Goal: Information Seeking & Learning: Learn about a topic

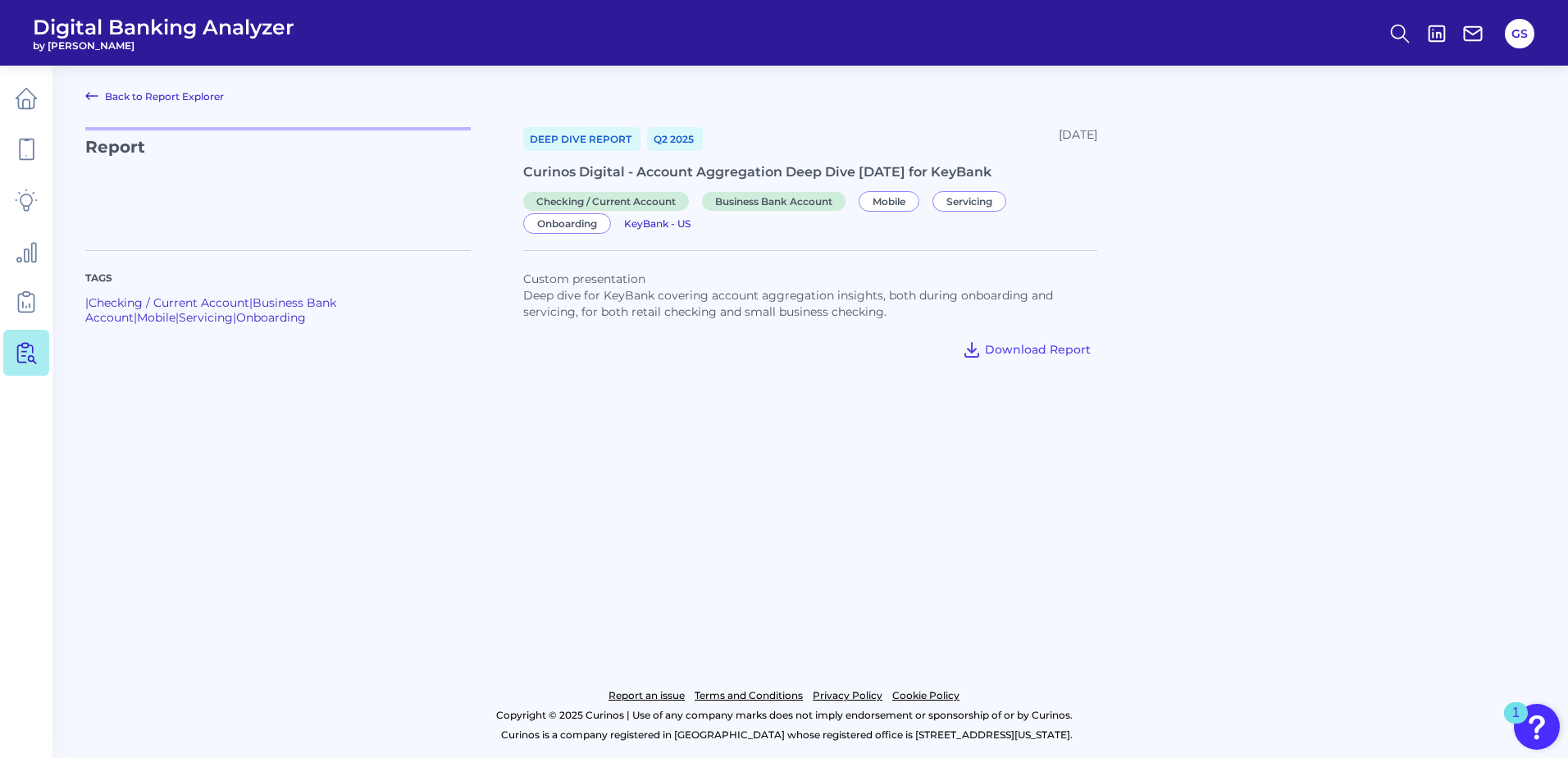
click at [1322, 305] on div at bounding box center [1316, 296] width 438 height 132
click at [34, 155] on icon at bounding box center [26, 149] width 23 height 23
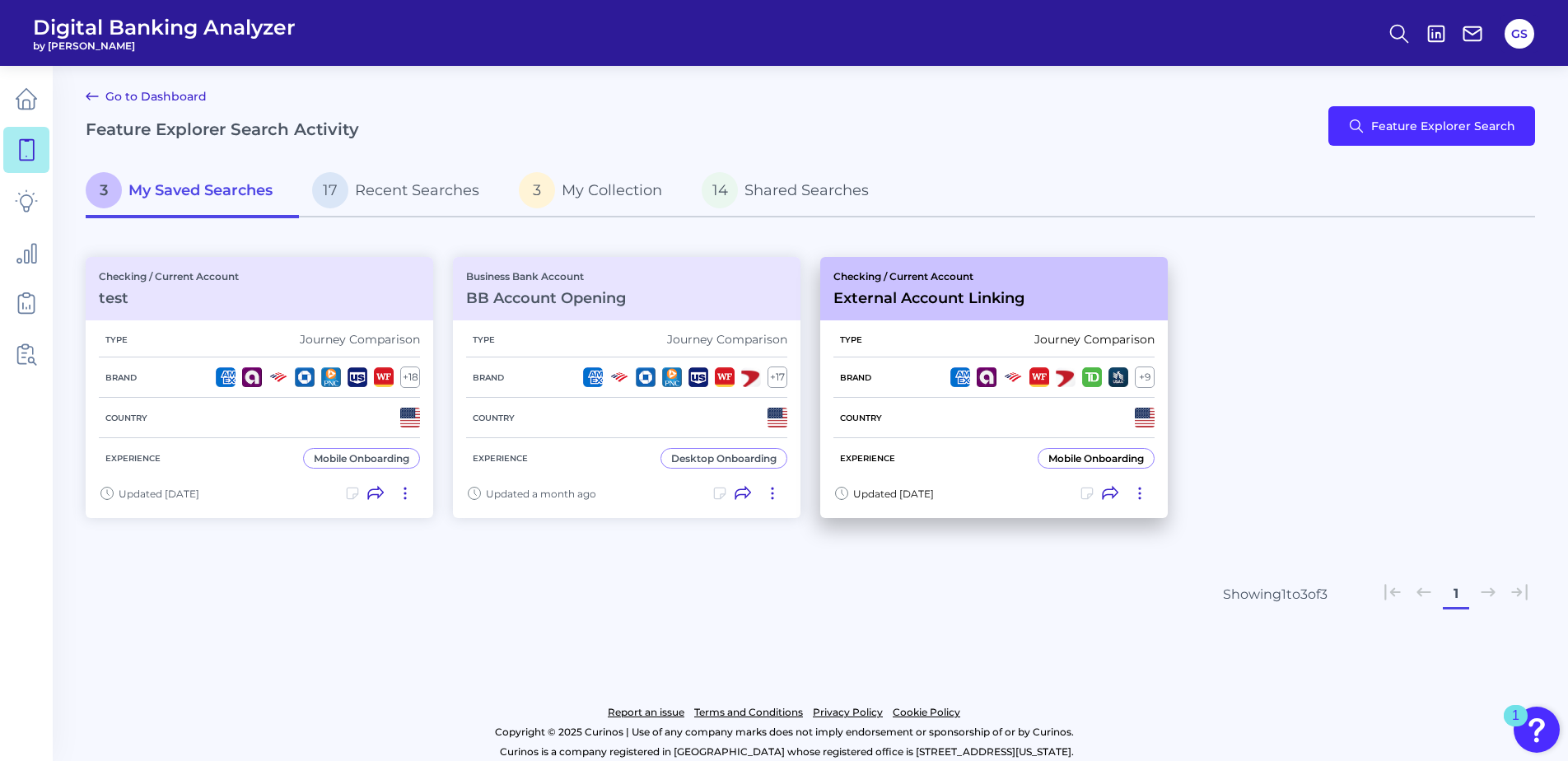
click at [928, 268] on div "Checking / Current Account External Account Linking" at bounding box center [994, 289] width 347 height 64
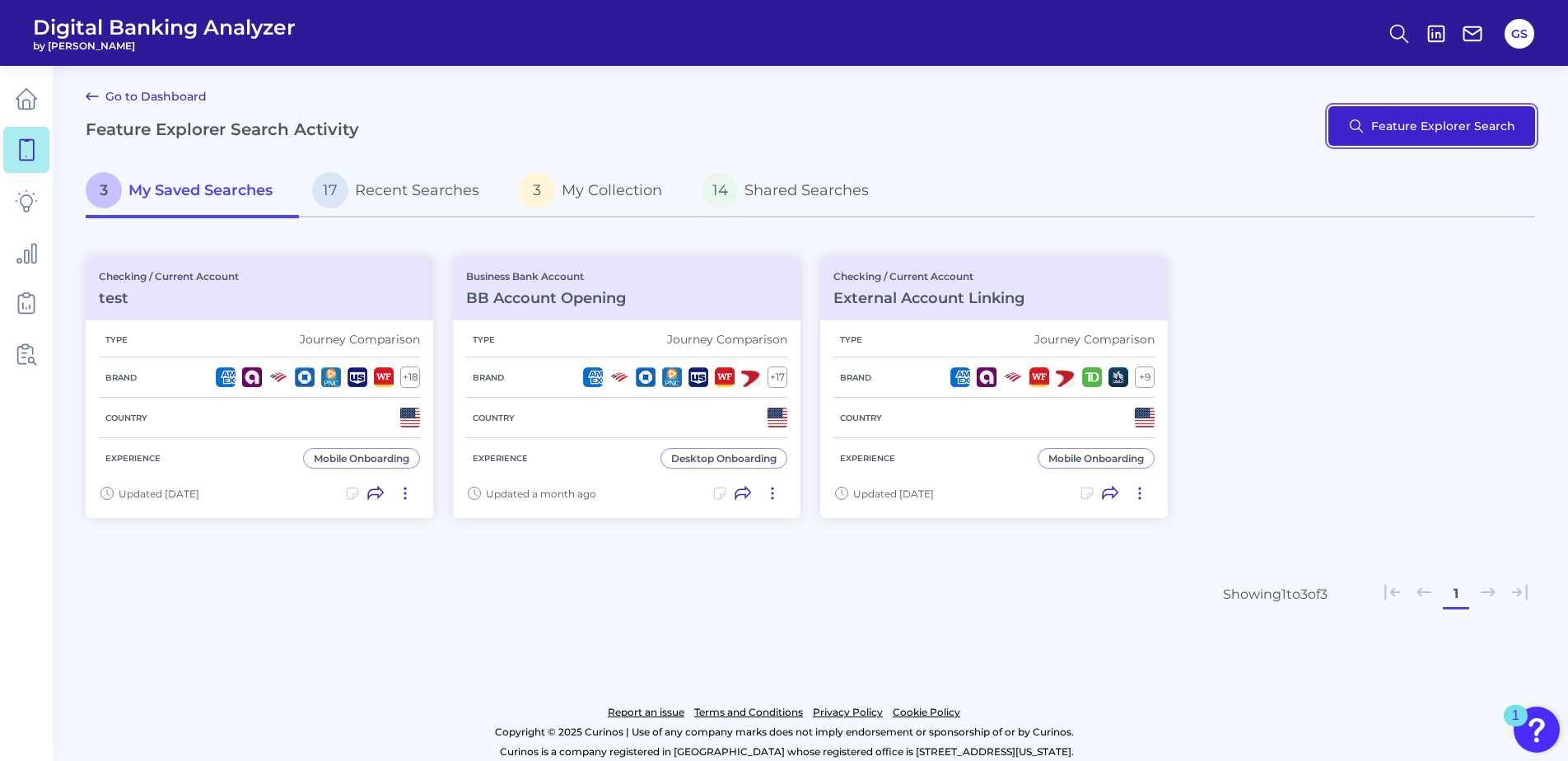
click at [1373, 124] on button "Feature Explorer Search" at bounding box center [1432, 125] width 207 height 40
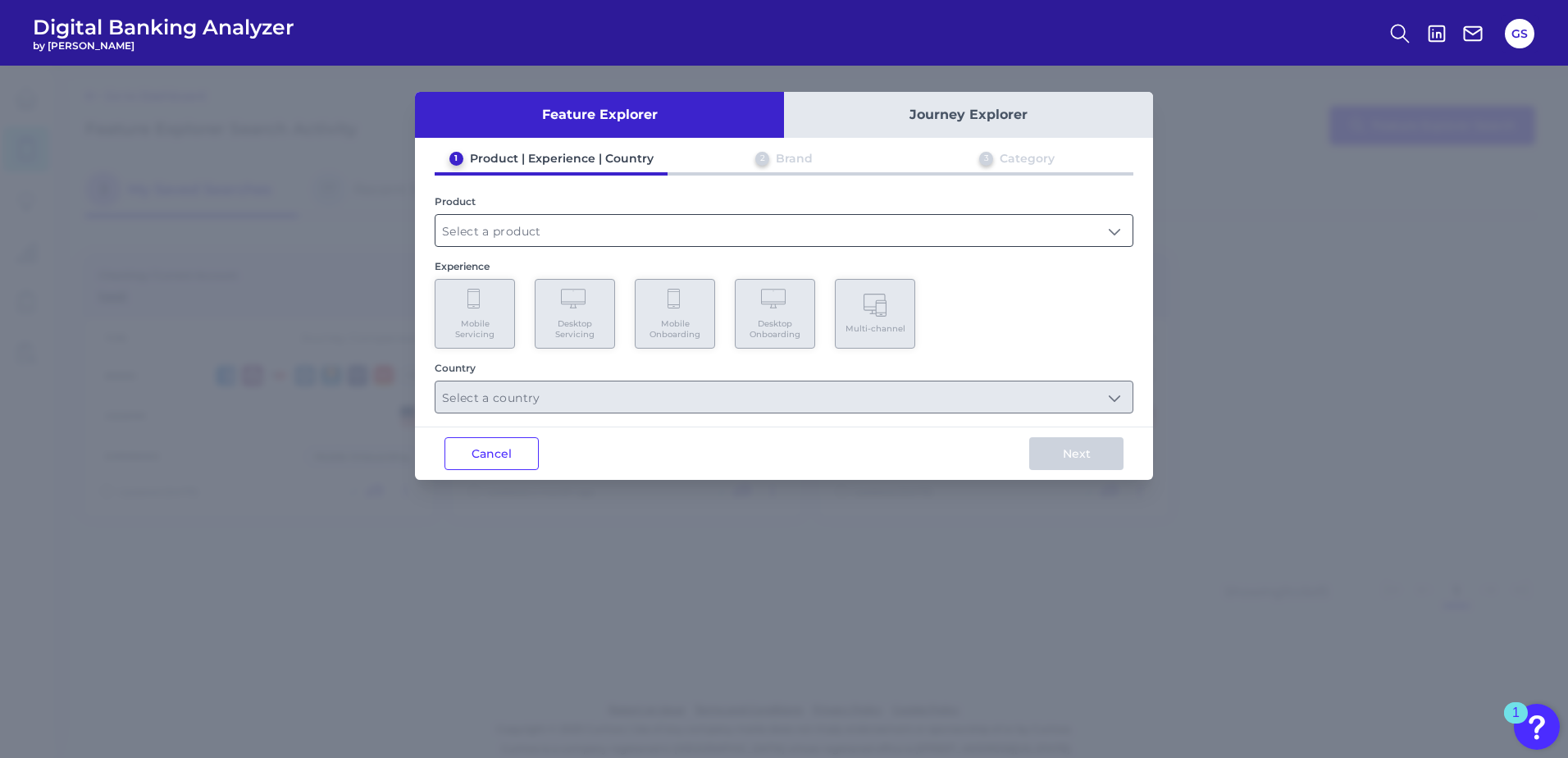
click at [616, 232] on input "text" at bounding box center [784, 230] width 697 height 31
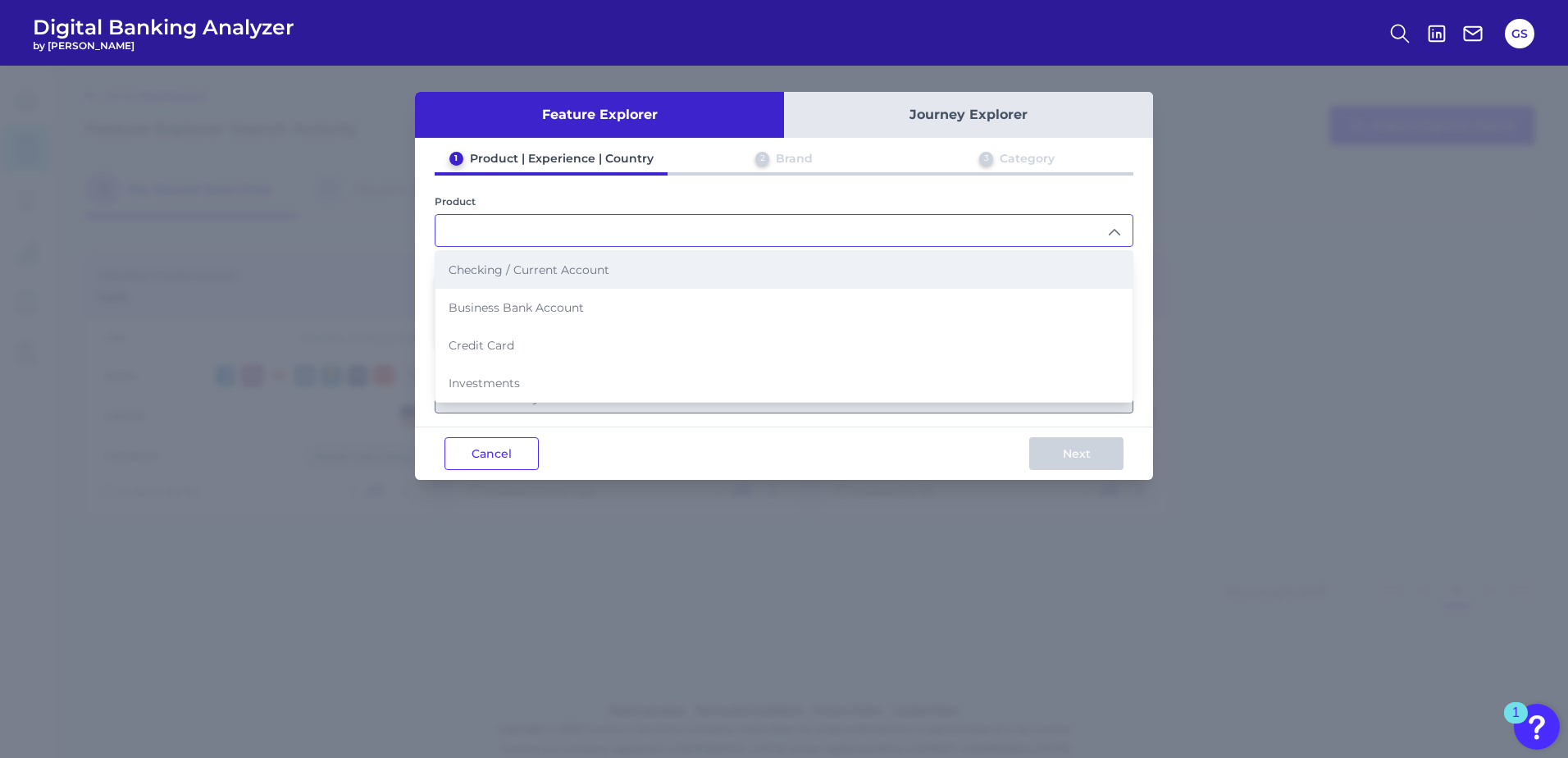
click at [580, 279] on li "Checking / Current Account" at bounding box center [784, 269] width 697 height 38
type input "Checking / Current Account"
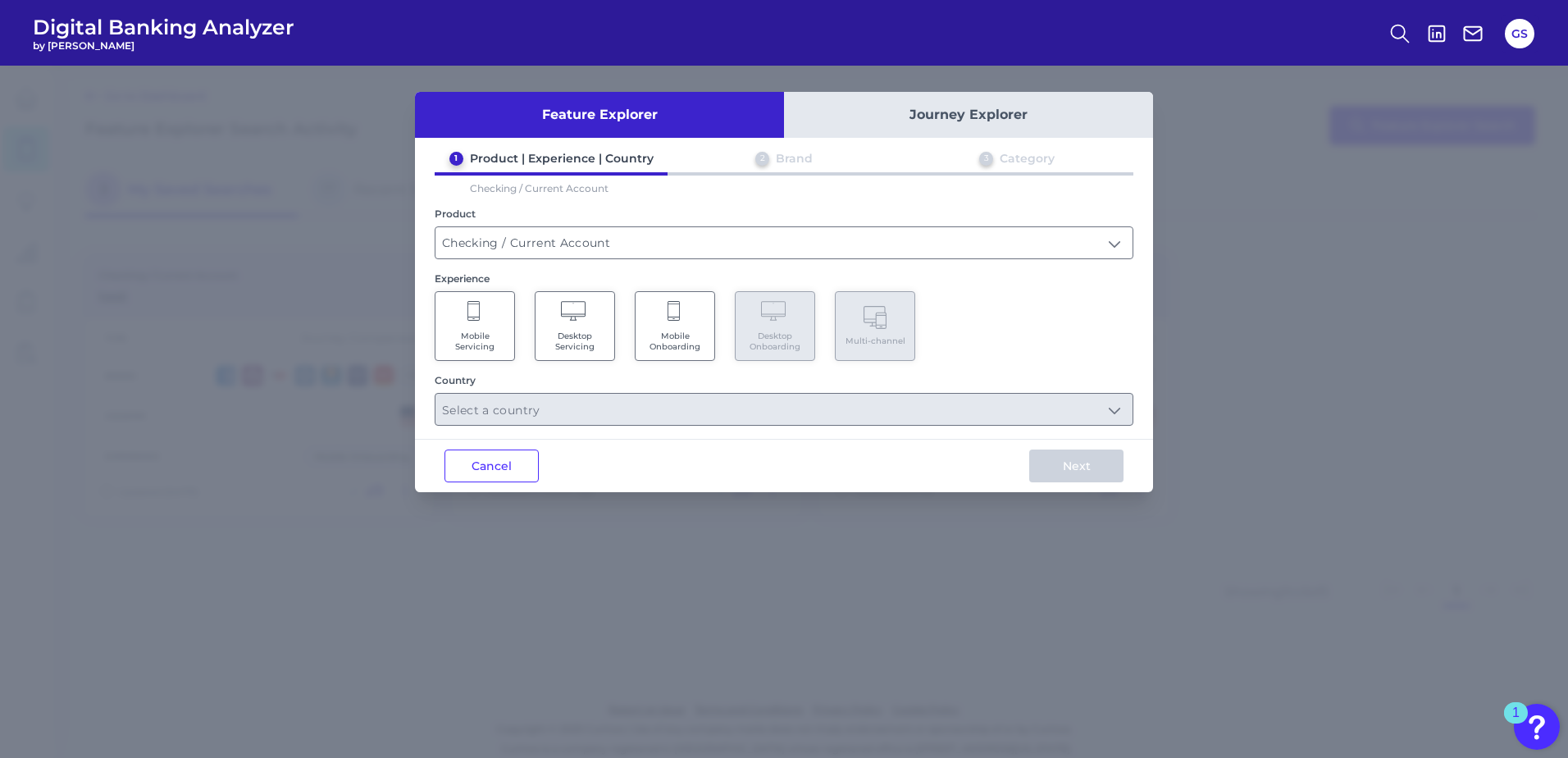
click at [481, 334] on span "Mobile Servicing" at bounding box center [474, 341] width 62 height 21
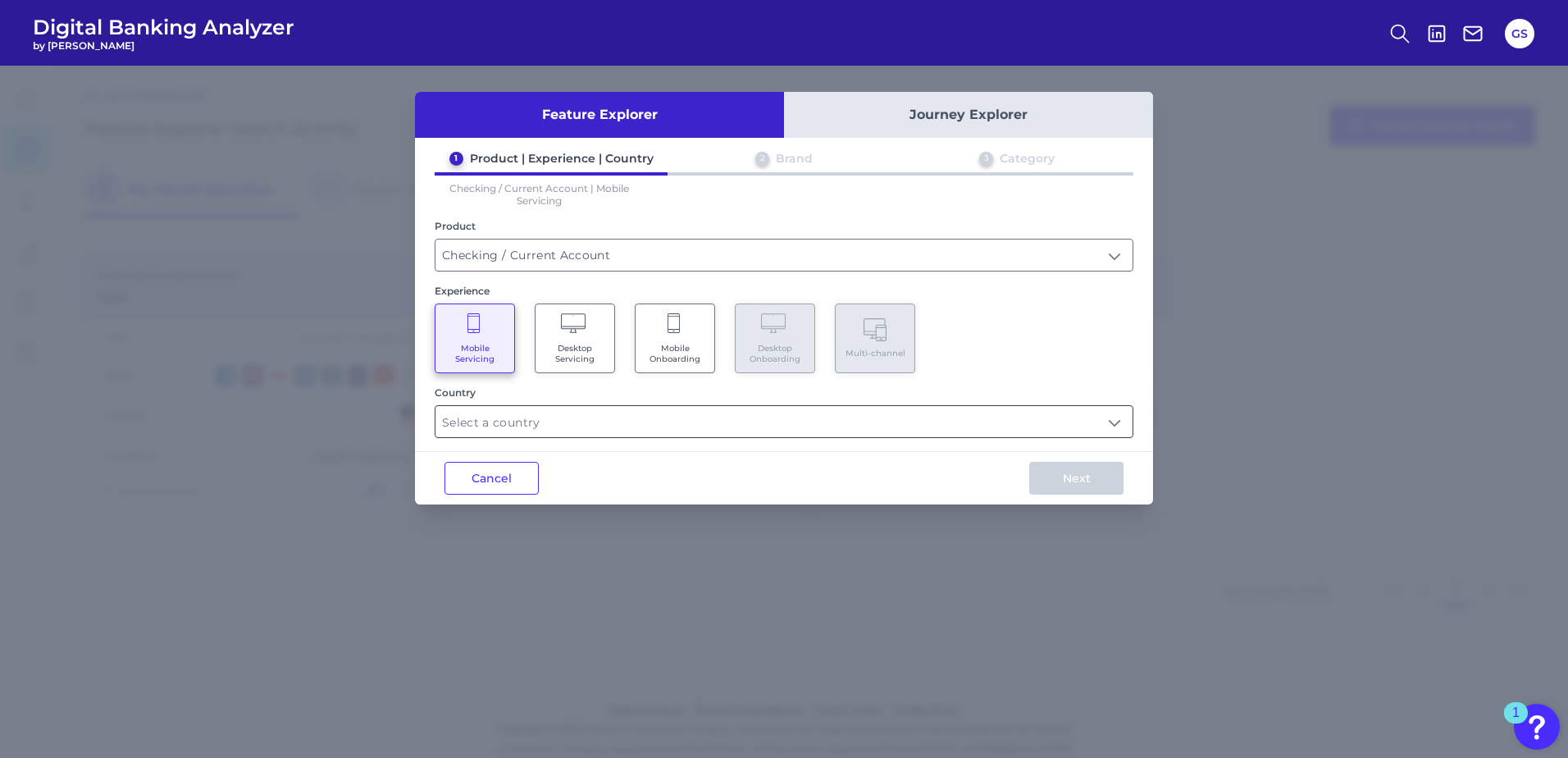
click at [687, 434] on input "text" at bounding box center [784, 421] width 697 height 31
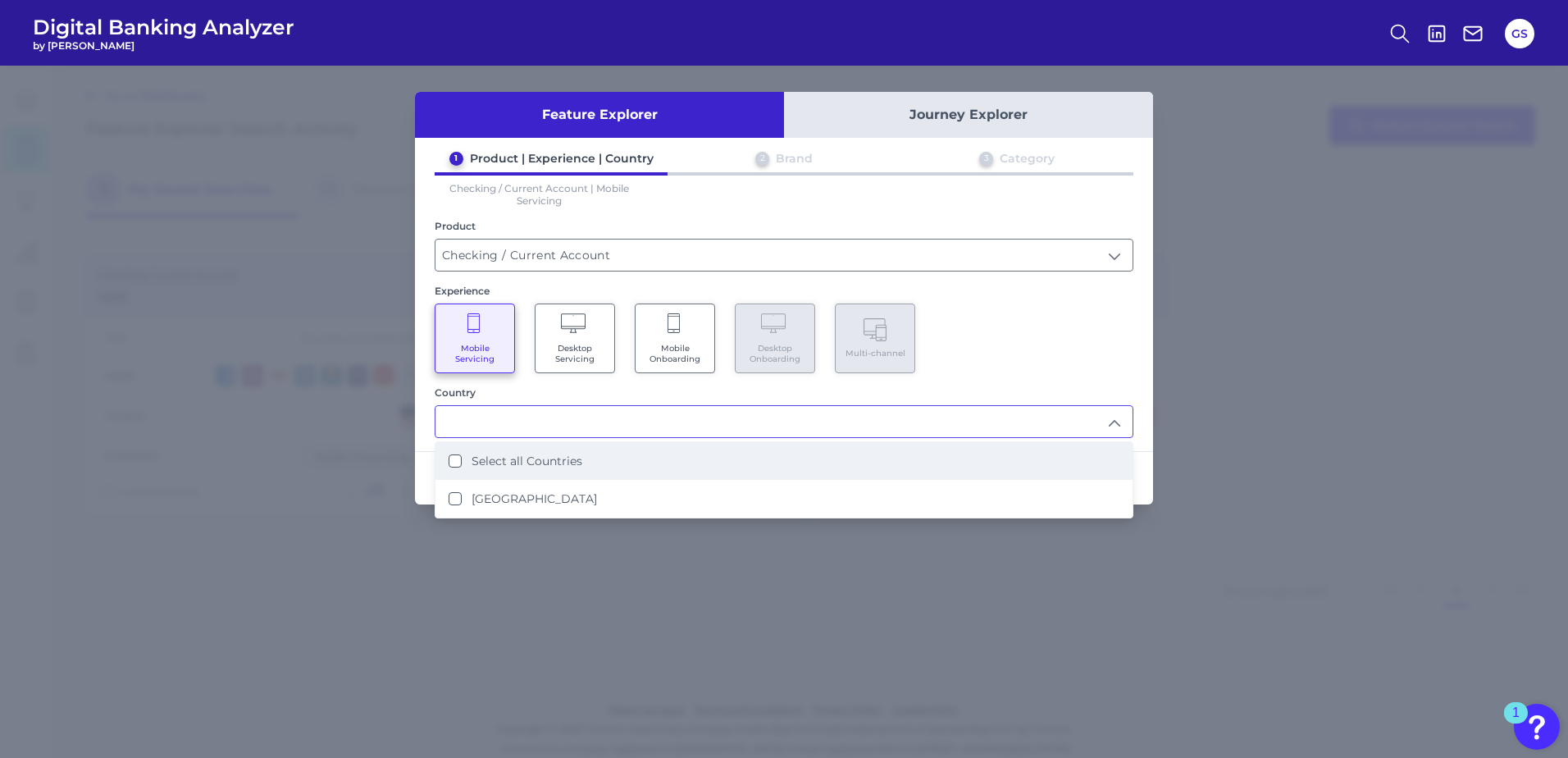
click at [606, 458] on li "Select all Countries" at bounding box center [784, 461] width 697 height 38
type input "Select all Countries"
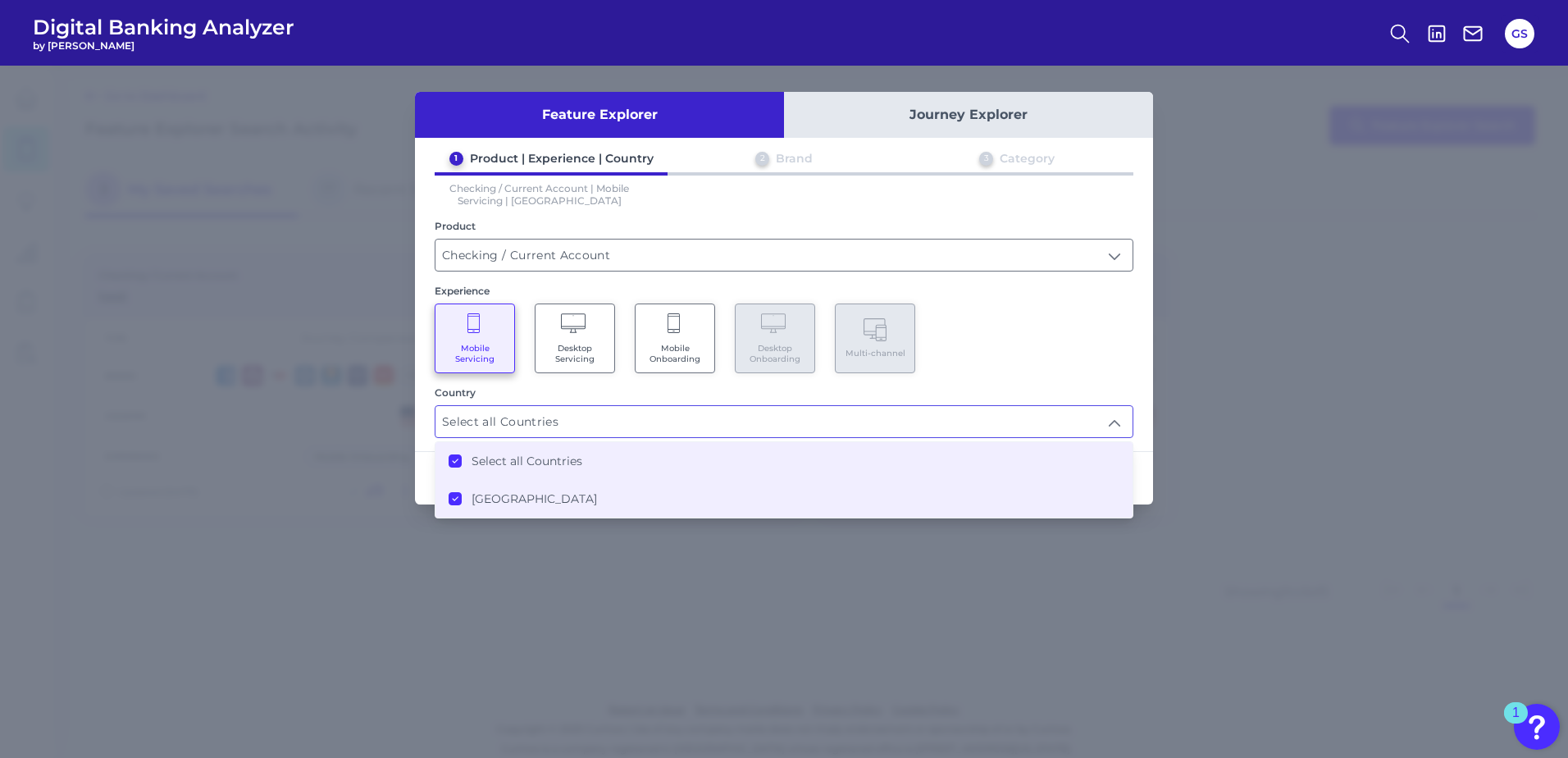
scroll to position [1, 0]
click at [1192, 485] on div "Feature Explorer Journey Explorer 1 Product | Experience | Country 2 Brand 3 Ca…" at bounding box center [784, 412] width 1568 height 692
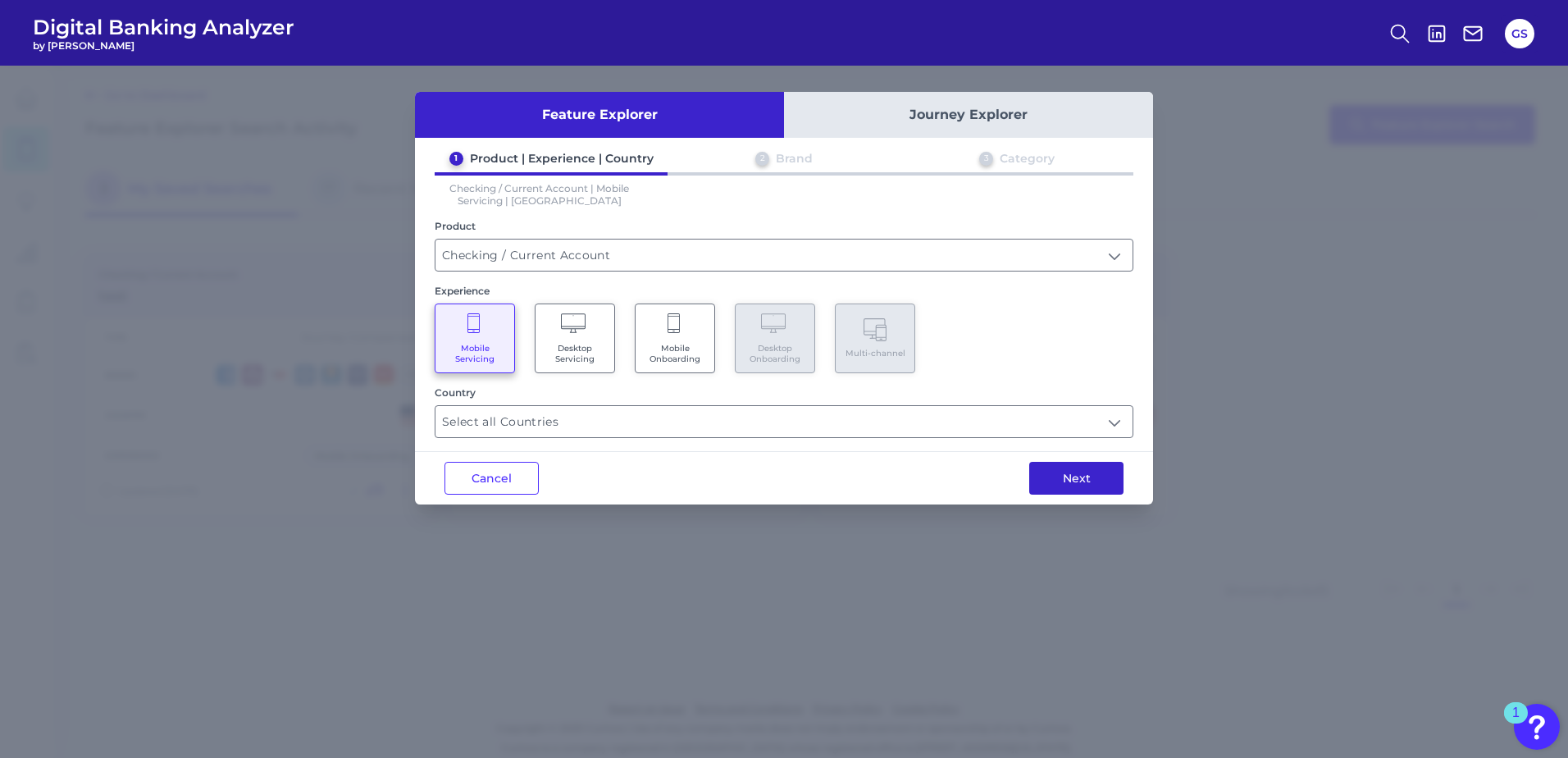
click at [1091, 485] on button "Next" at bounding box center [1076, 477] width 94 height 33
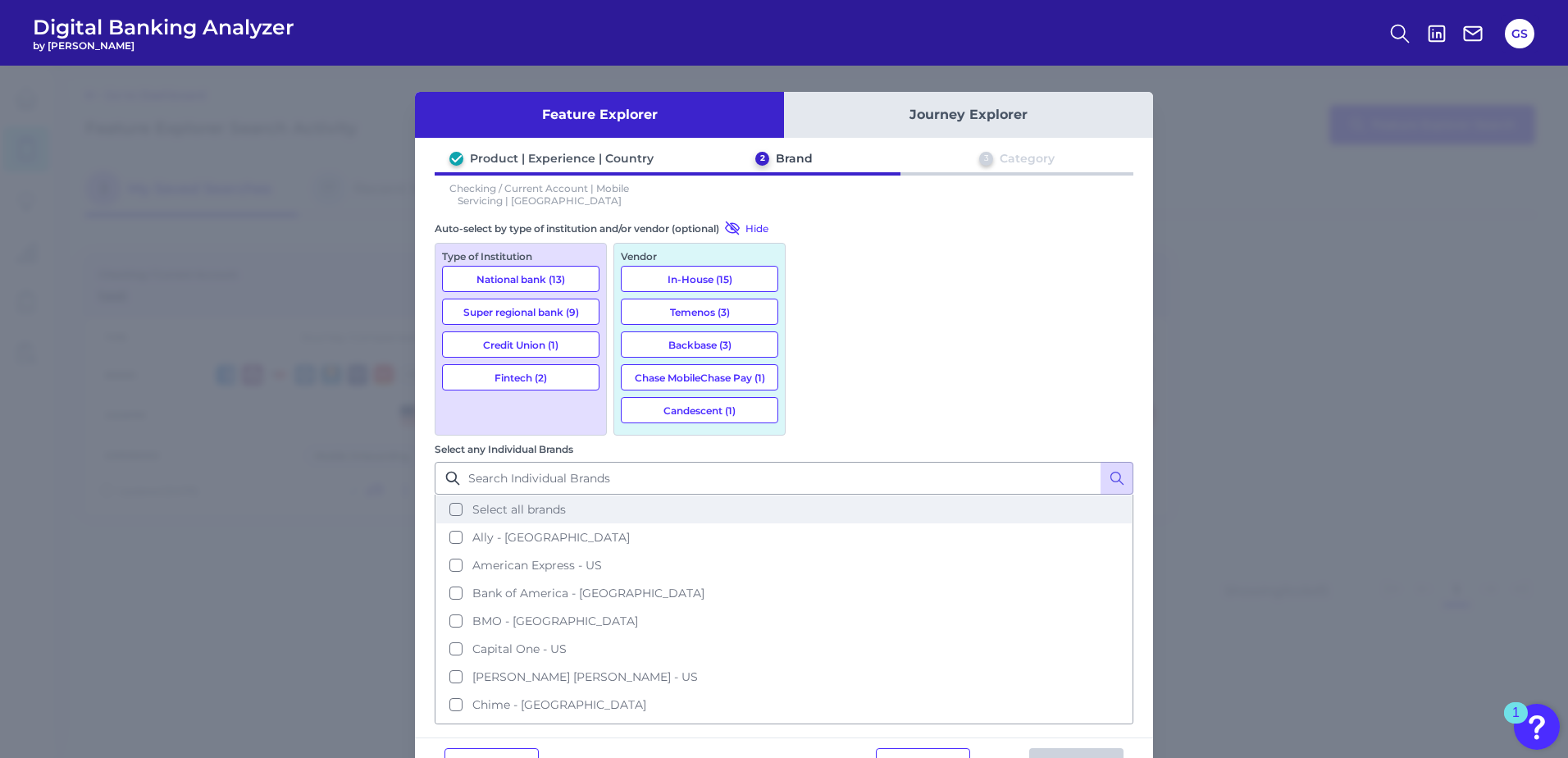
click at [565, 502] on span "Select all brands" at bounding box center [519, 509] width 93 height 15
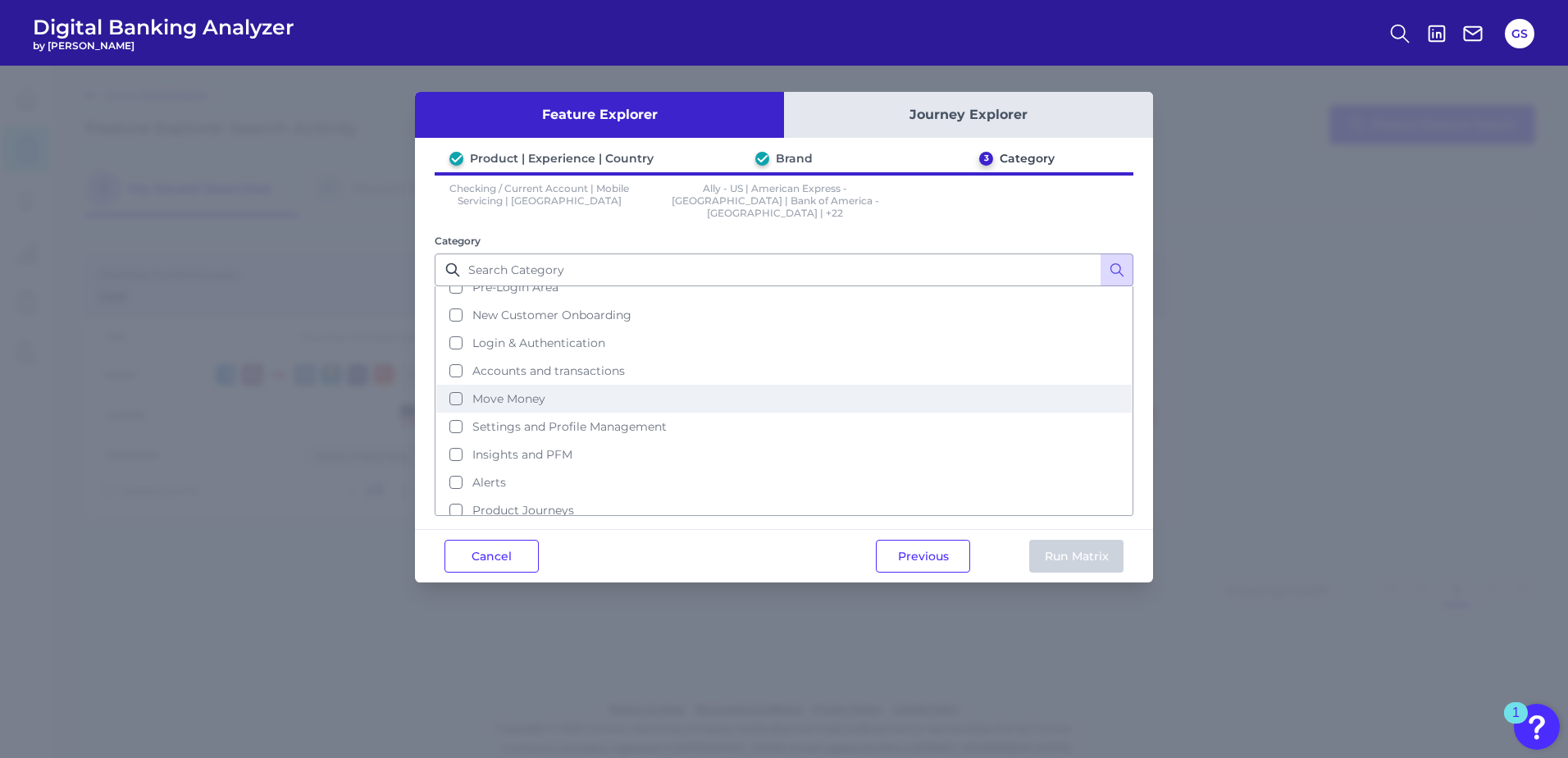
scroll to position [79, 0]
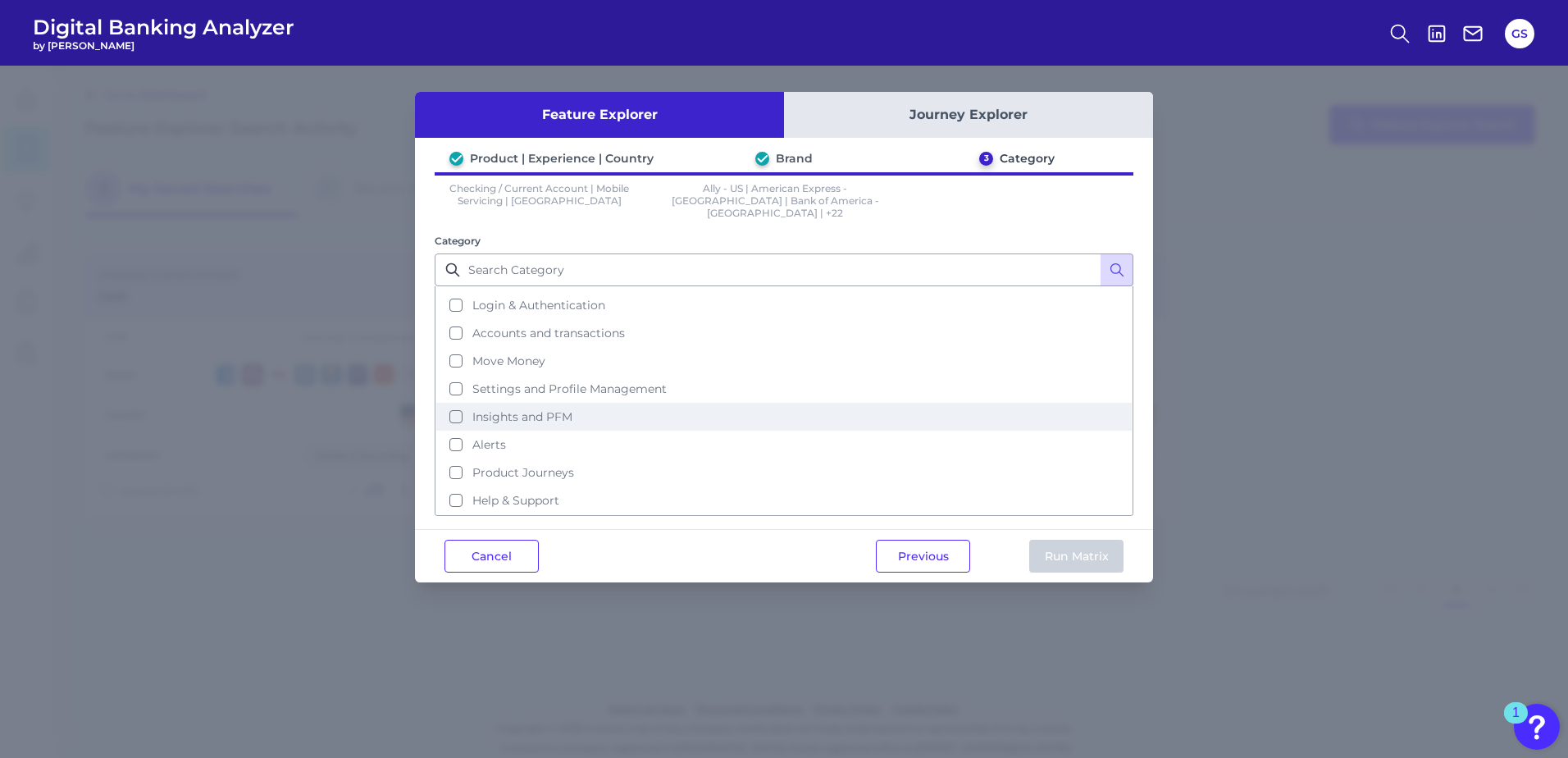
click at [490, 409] on span "Insights and PFM" at bounding box center [522, 416] width 100 height 15
click at [1062, 545] on button "Run Matrix" at bounding box center [1076, 556] width 94 height 33
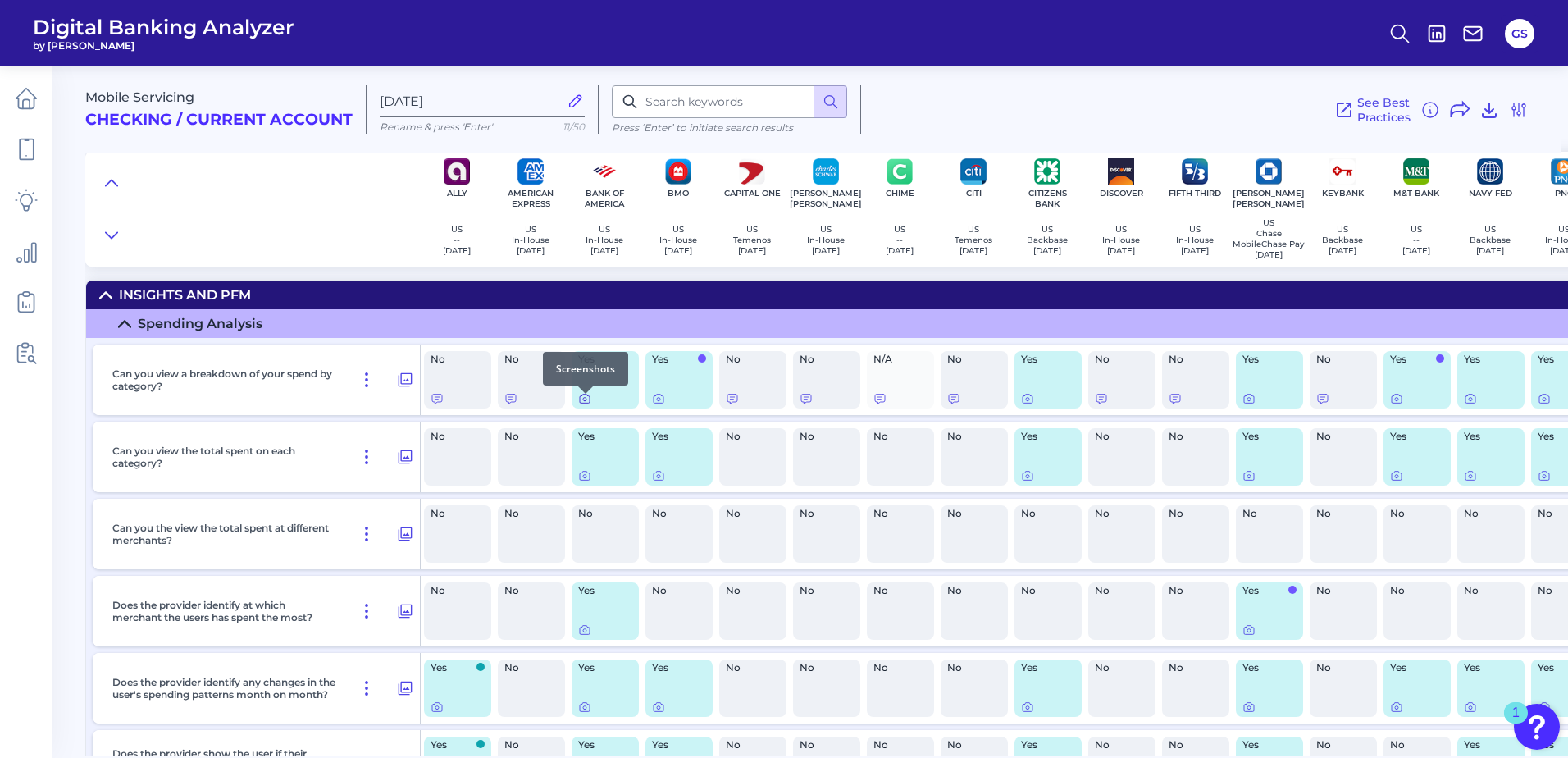
click at [587, 405] on icon at bounding box center [584, 398] width 13 height 13
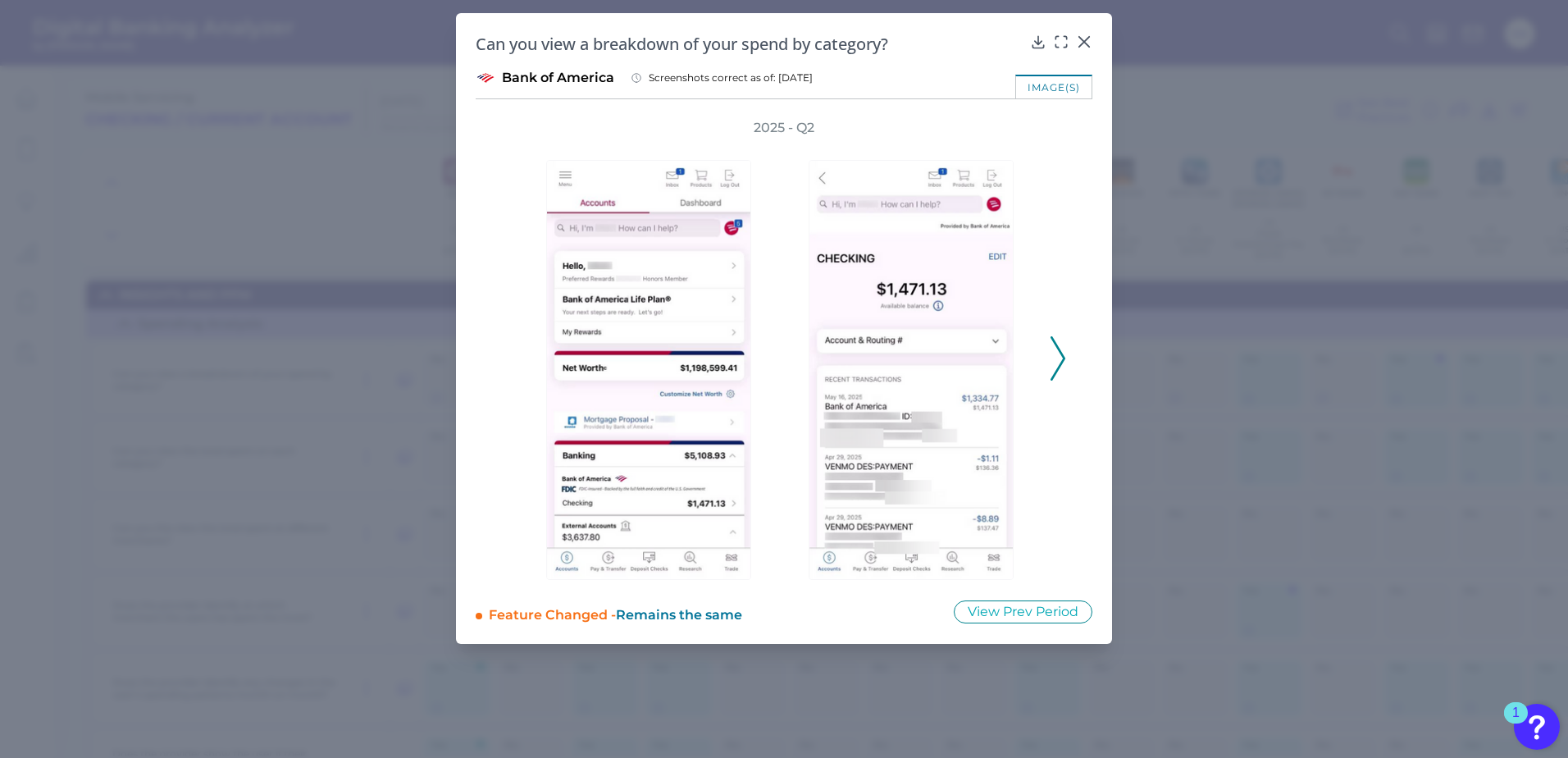
click at [1061, 358] on icon at bounding box center [1057, 358] width 15 height 44
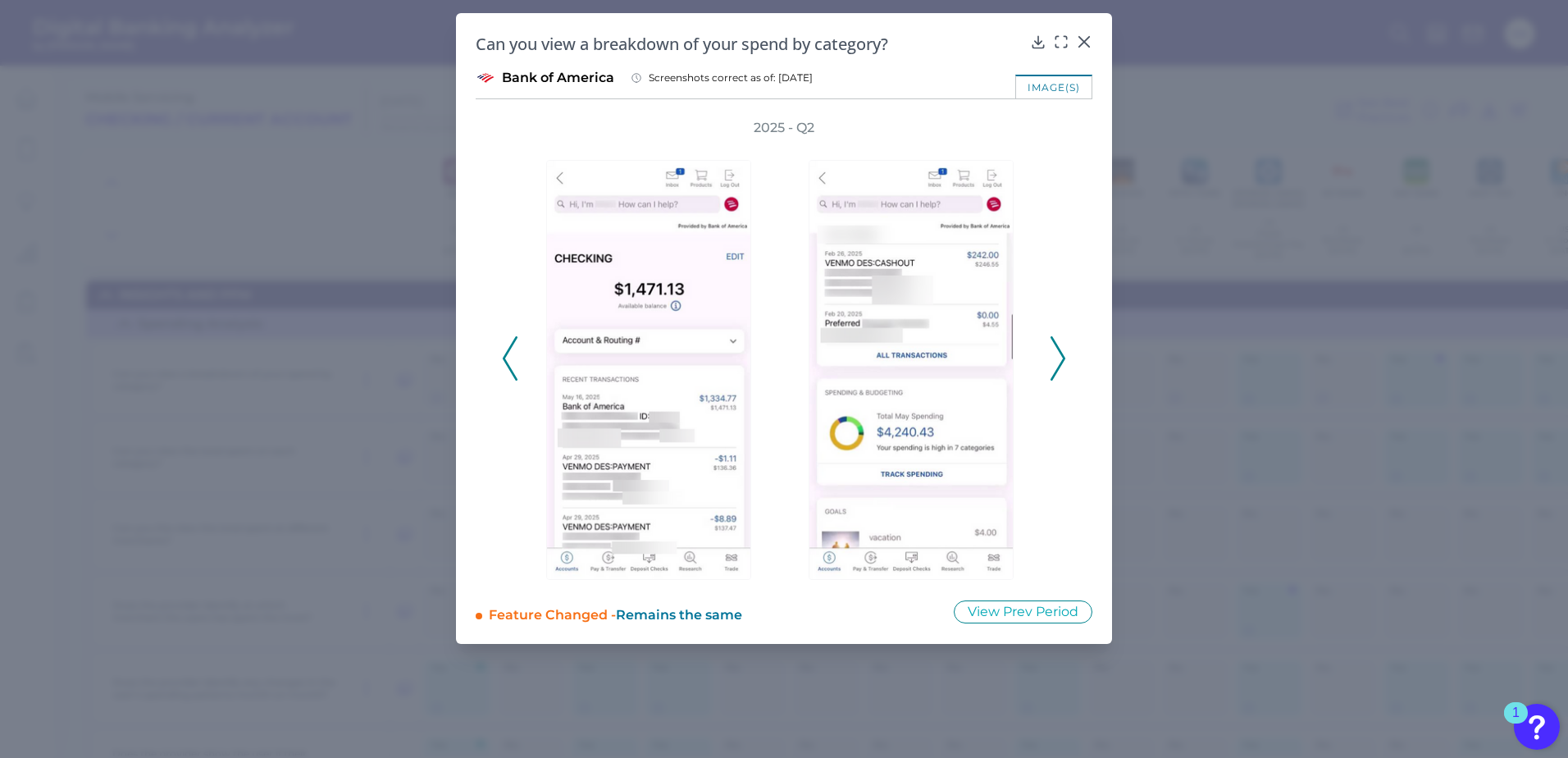
click at [1060, 358] on icon at bounding box center [1057, 358] width 15 height 44
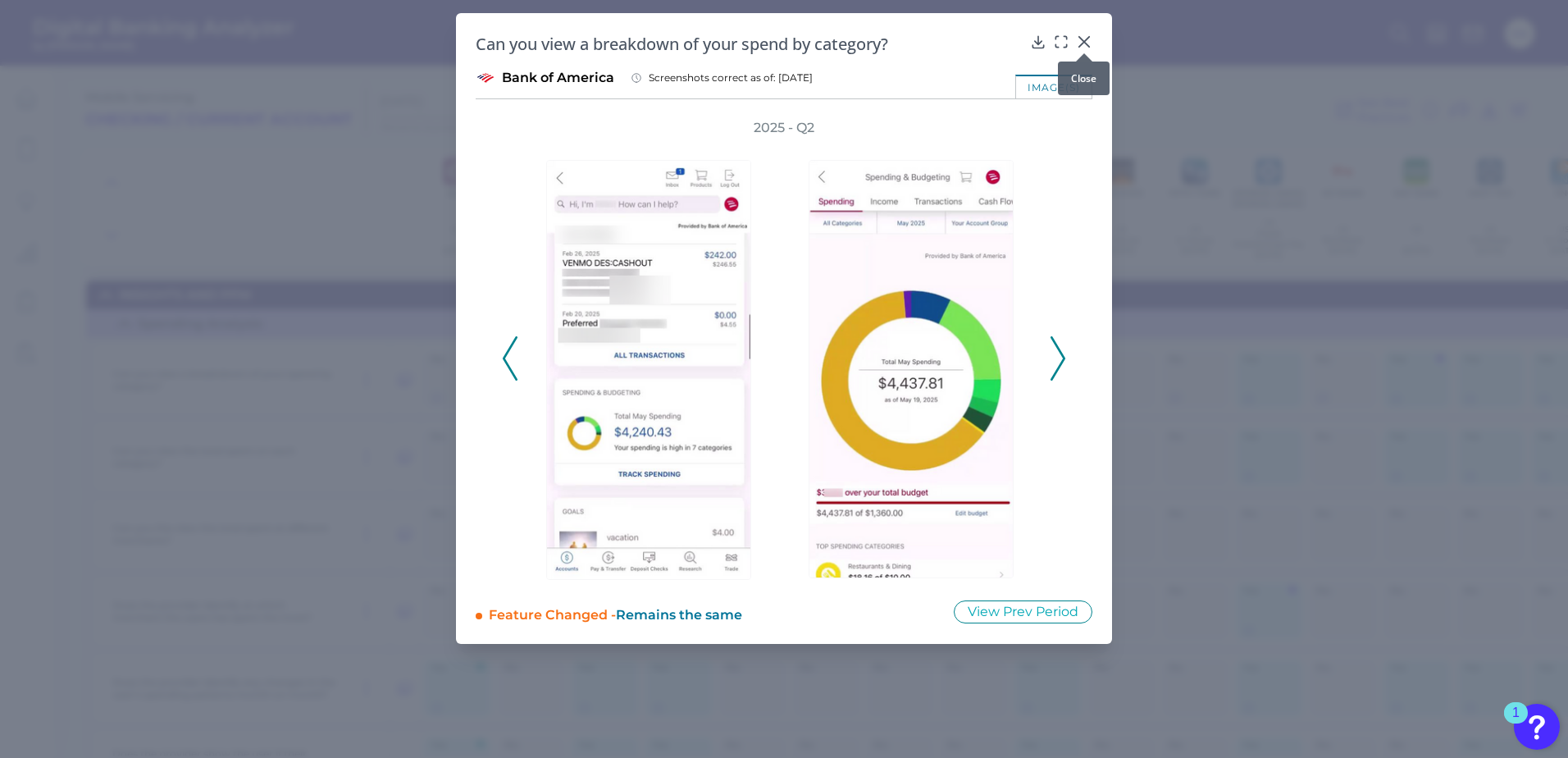
click at [1083, 42] on icon at bounding box center [1083, 41] width 10 height 10
